Goal: Entertainment & Leisure: Browse casually

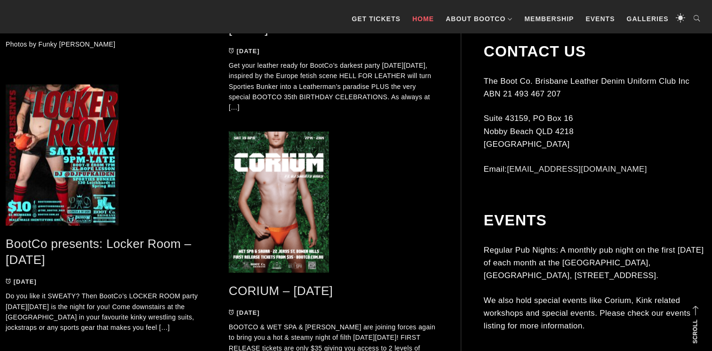
scroll to position [1789, 0]
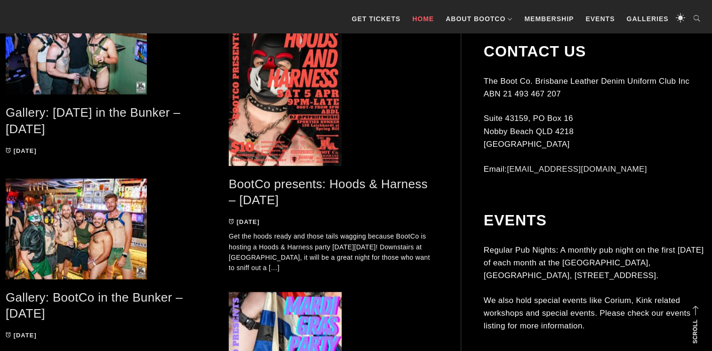
scroll to position [2166, 0]
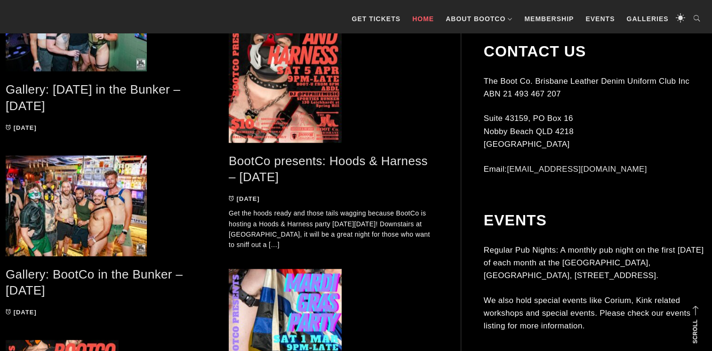
click at [125, 87] on link "Gallery: [DATE] in the Bunker – [DATE]" at bounding box center [93, 97] width 175 height 31
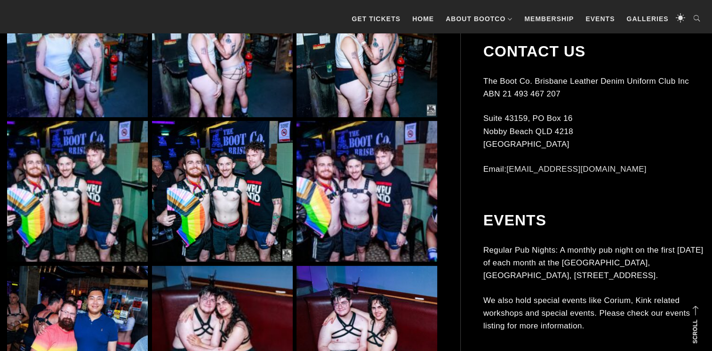
scroll to position [4003, 0]
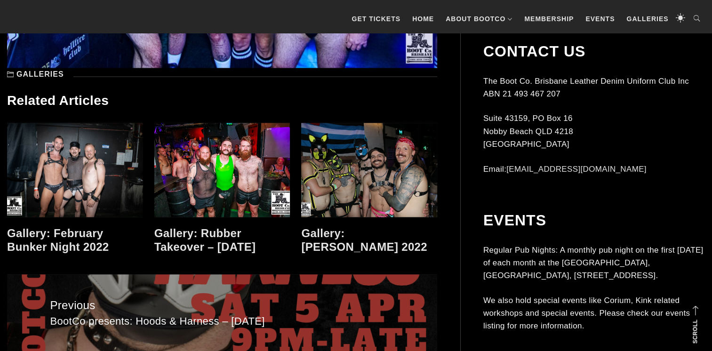
scroll to position [5180, 0]
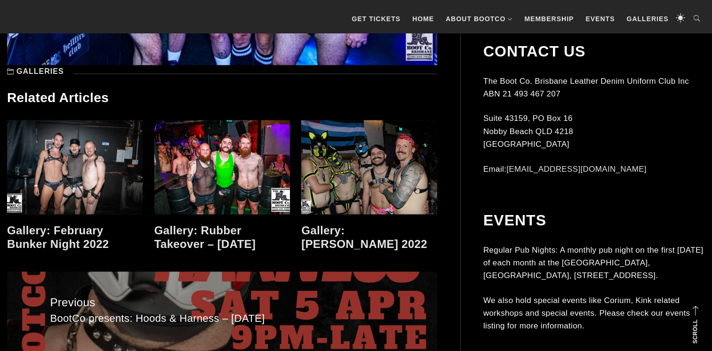
click at [207, 230] on link "Gallery: Rubber Takeover – [DATE]" at bounding box center [205, 237] width 102 height 26
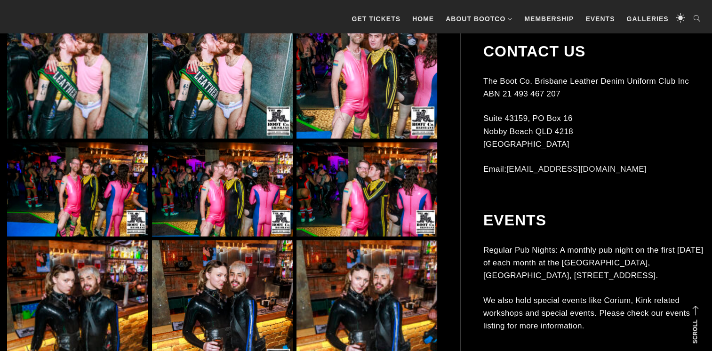
scroll to position [1837, 0]
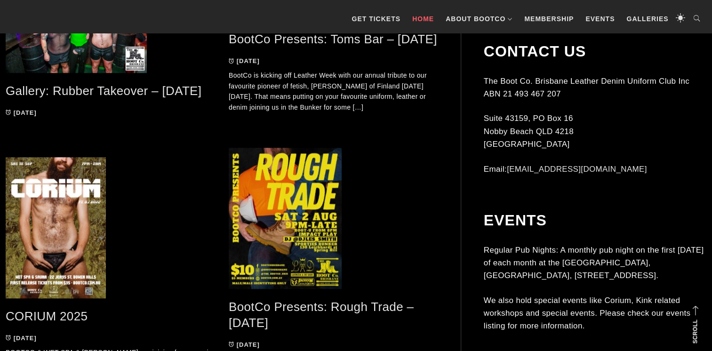
scroll to position [942, 0]
